Goal: Use online tool/utility: Utilize a website feature to perform a specific function

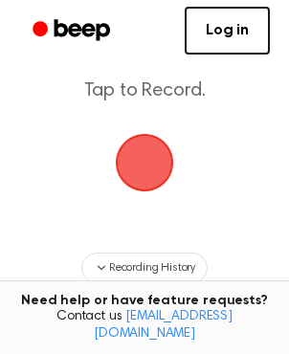
scroll to position [70, 0]
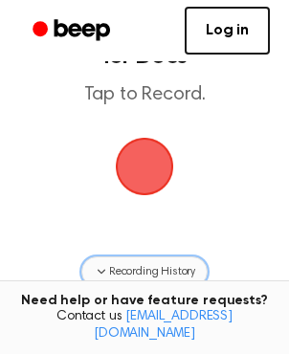
click at [161, 268] on span "Recording History" at bounding box center [152, 271] width 86 height 17
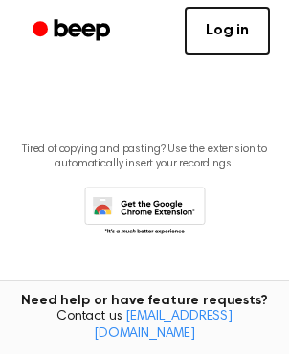
scroll to position [0, 0]
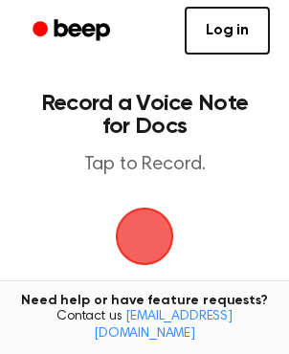
click at [153, 236] on span "button" at bounding box center [144, 235] width 98 height 98
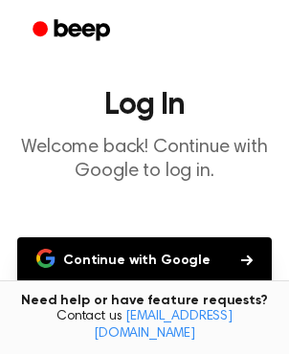
scroll to position [30, 0]
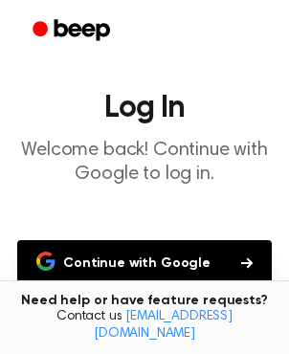
click at [170, 255] on button "Continue with Google" at bounding box center [144, 263] width 254 height 46
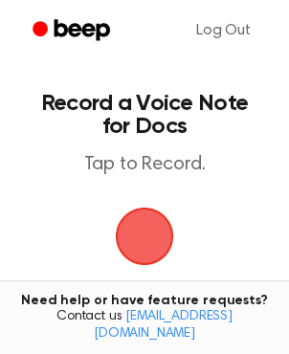
click at [157, 261] on span "button" at bounding box center [145, 236] width 102 height 102
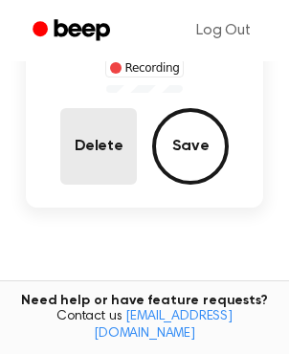
click at [110, 152] on button "Delete" at bounding box center [98, 146] width 76 height 76
